Goal: Task Accomplishment & Management: Complete application form

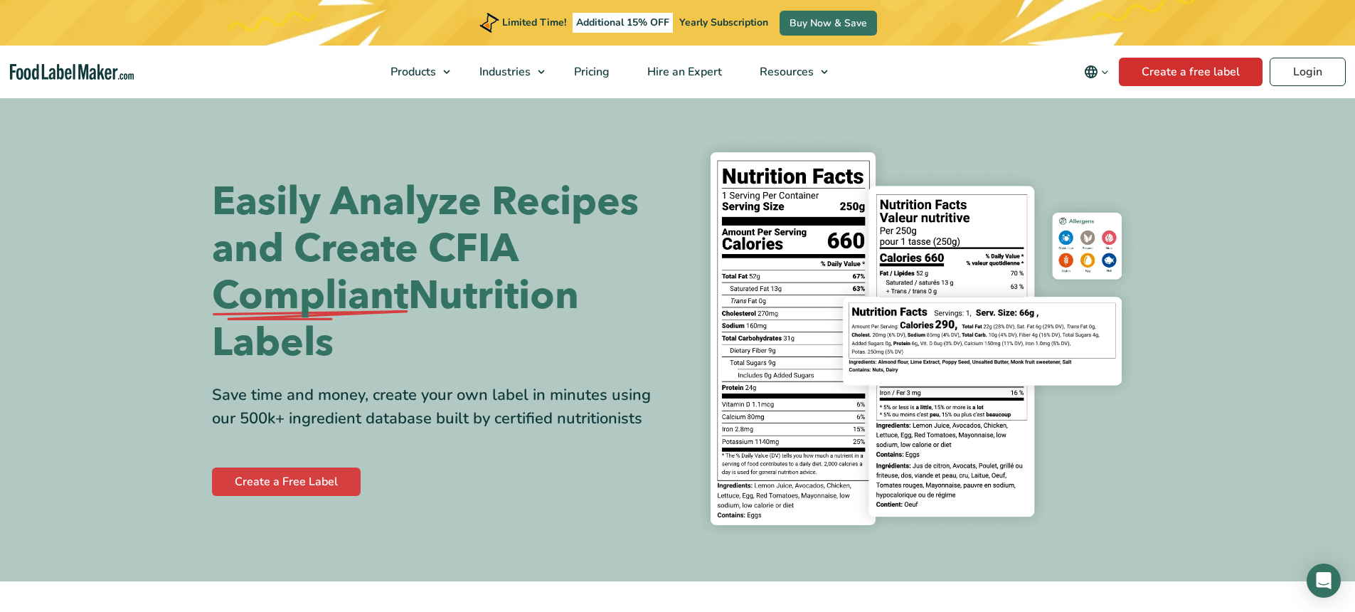
click at [1191, 67] on link "Create a free label" at bounding box center [1191, 72] width 144 height 28
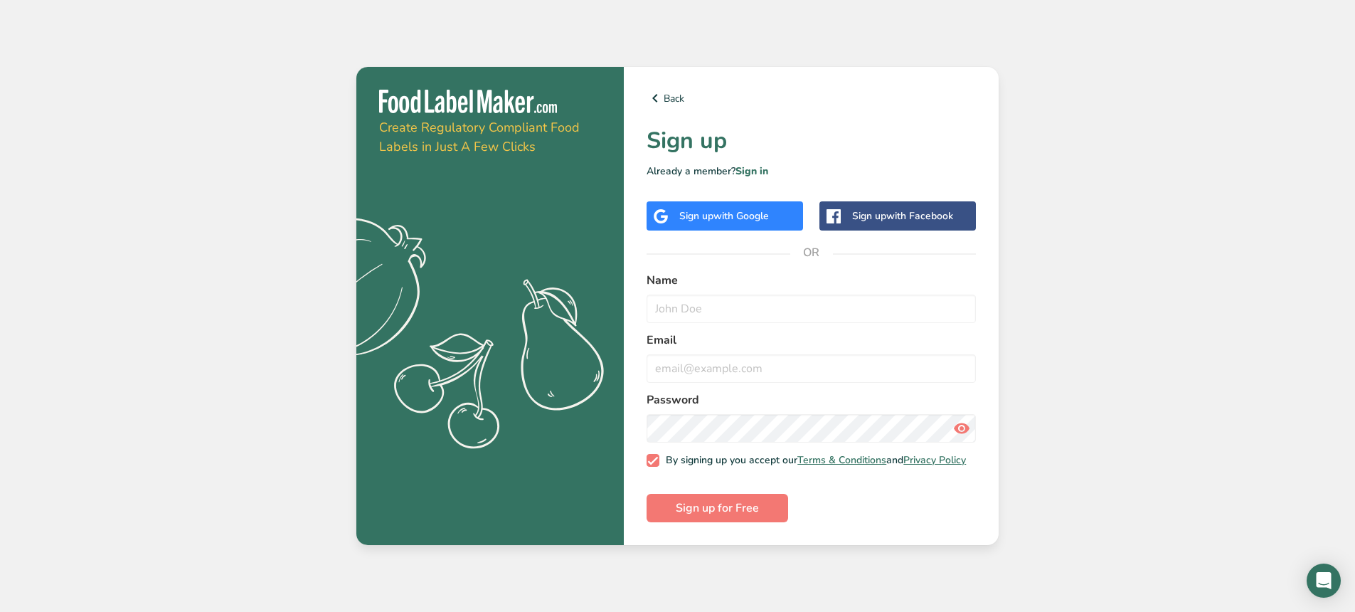
click at [739, 209] on span "with Google" at bounding box center [740, 216] width 55 height 14
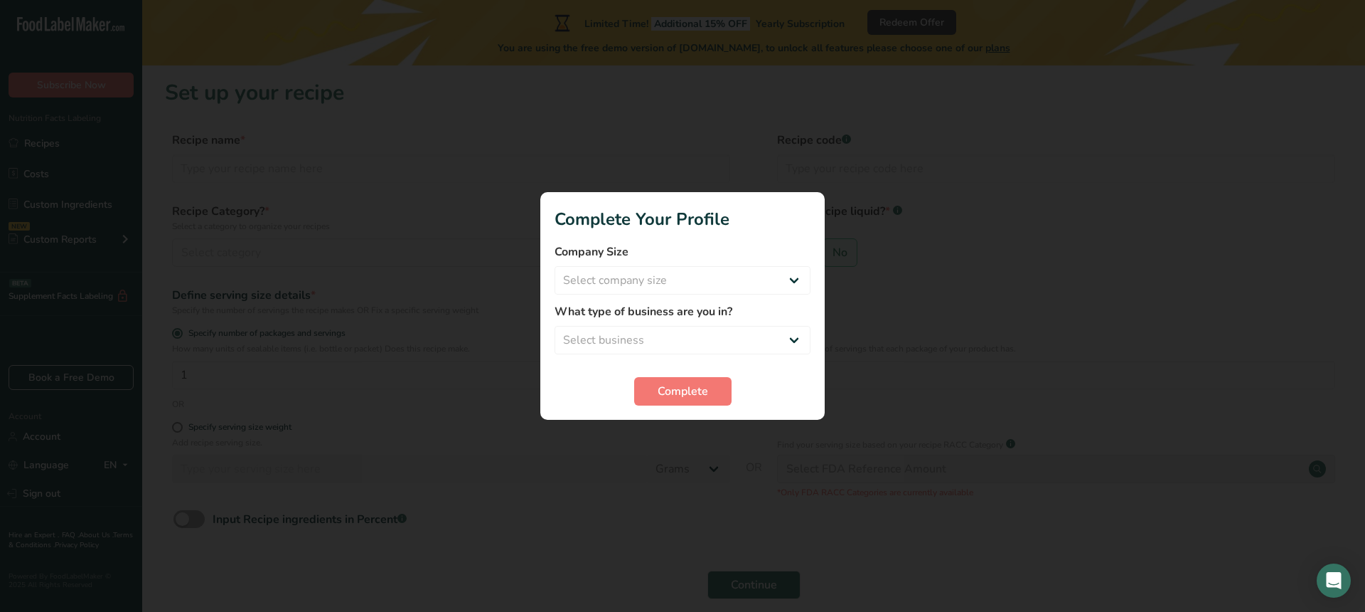
click at [961, 447] on div at bounding box center [682, 306] width 1365 height 612
select select "1"
select select "3"
click at [673, 395] on span "Complete" at bounding box center [683, 391] width 50 height 17
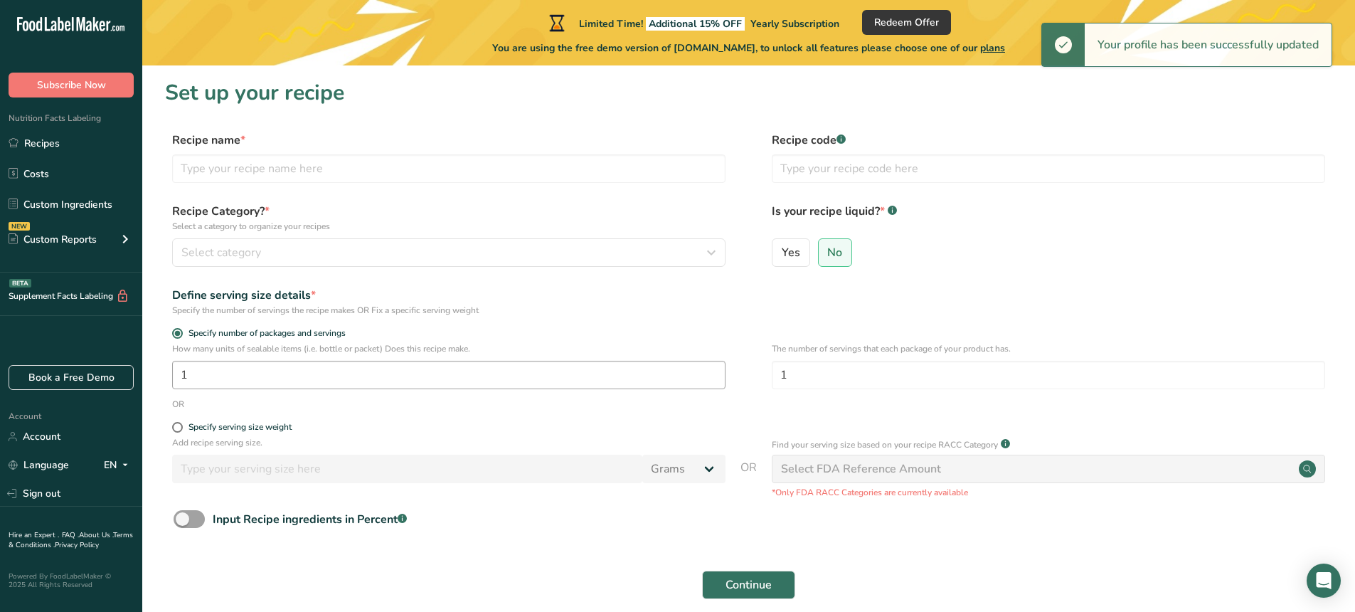
scroll to position [63, 0]
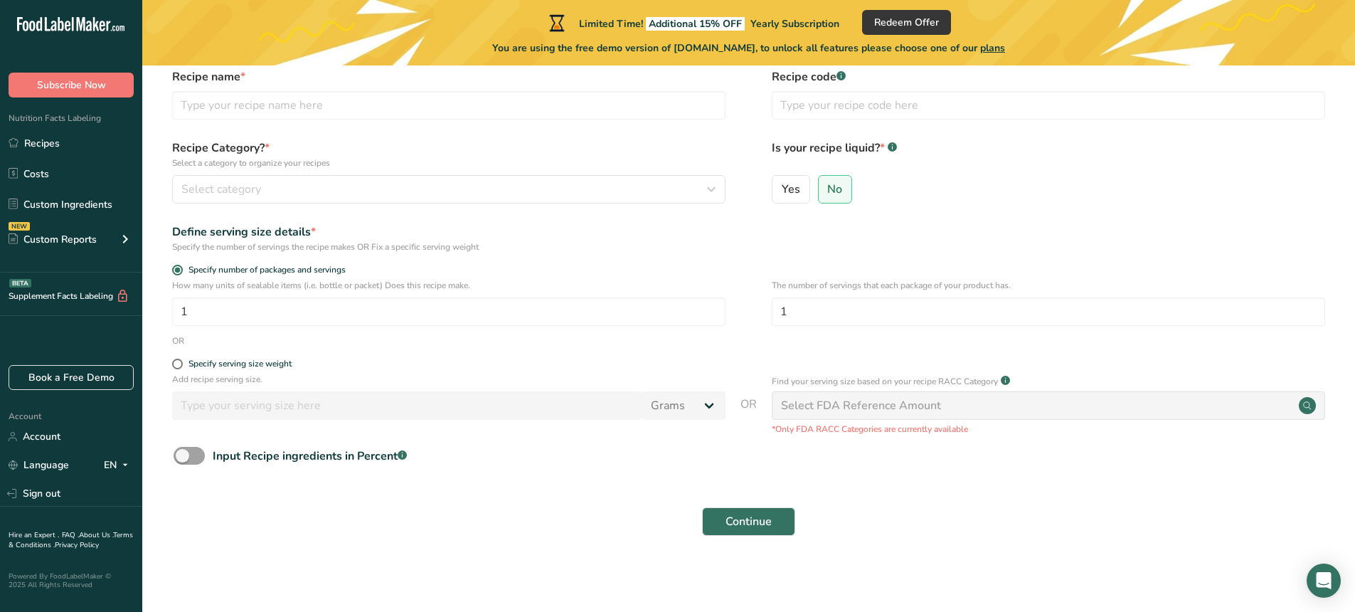
click at [981, 407] on div "Select FDA Reference Amount" at bounding box center [1048, 405] width 553 height 28
